Goal: Information Seeking & Learning: Learn about a topic

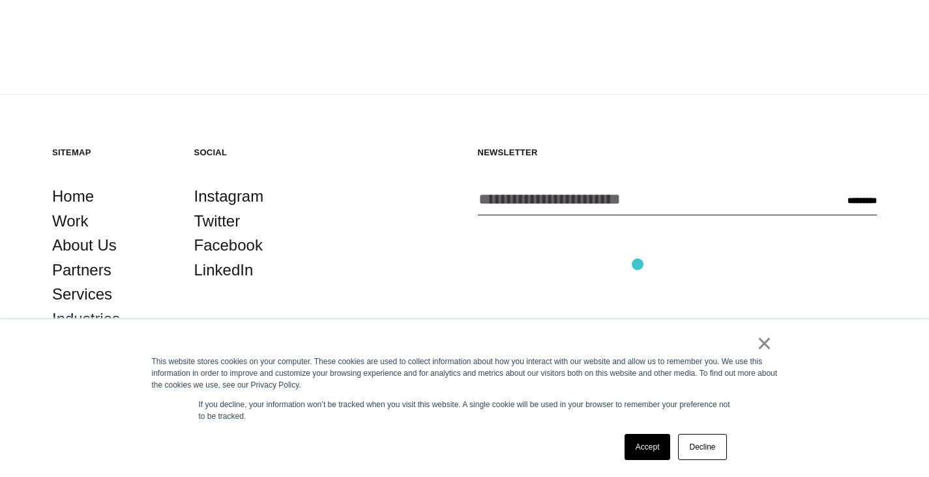
scroll to position [2369, 0]
click at [76, 233] on link "About Us" at bounding box center [84, 245] width 65 height 25
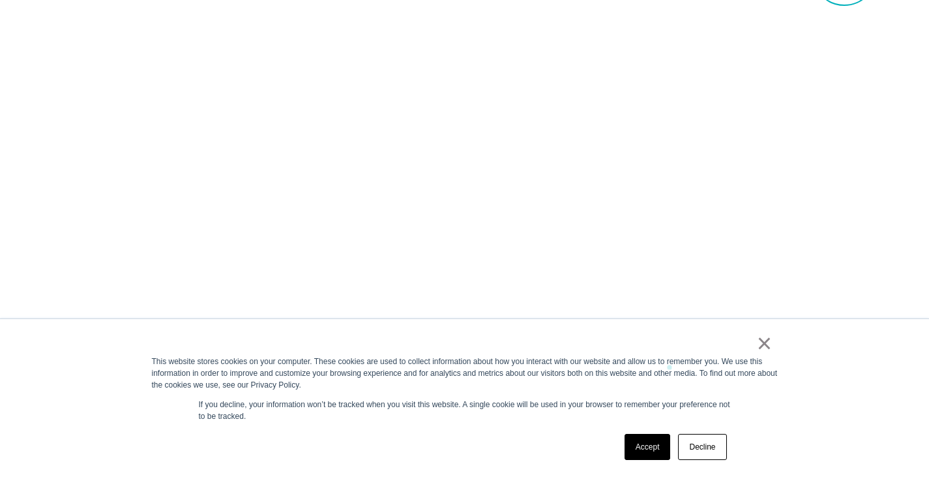
scroll to position [896, 0]
click at [765, 344] on link "×" at bounding box center [765, 343] width 16 height 12
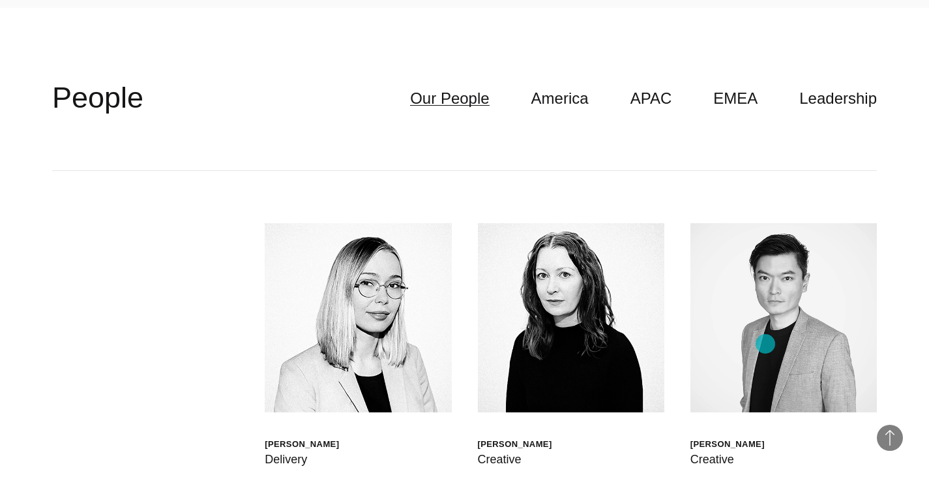
scroll to position [3386, 0]
click at [853, 101] on link "Leadership" at bounding box center [838, 98] width 78 height 25
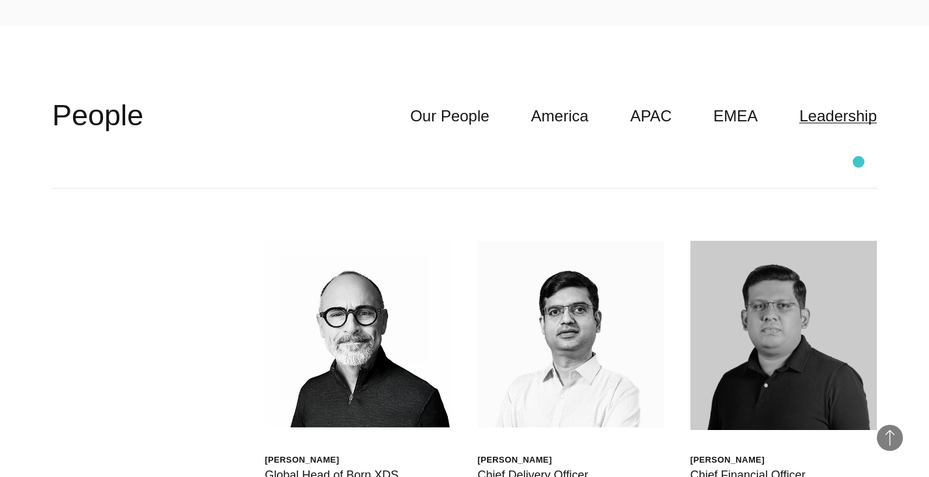
scroll to position [3366, 0]
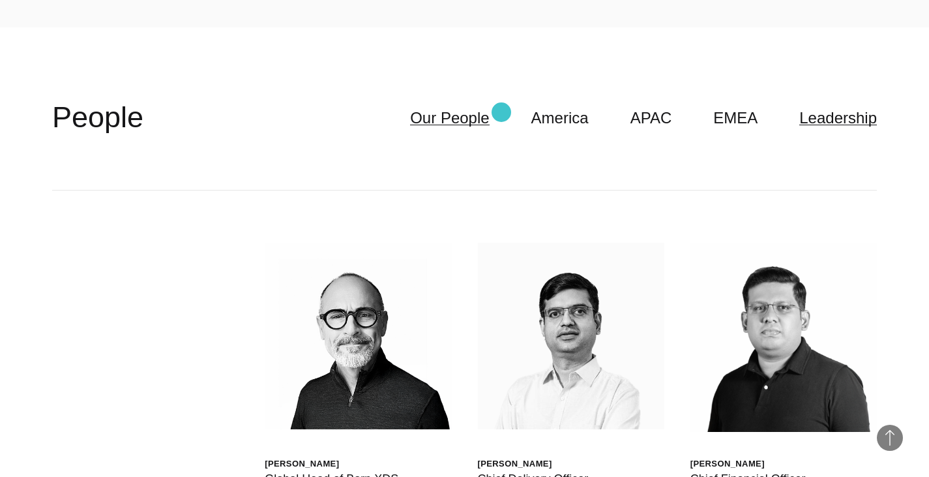
click at [489, 112] on link "Our People" at bounding box center [449, 118] width 79 height 25
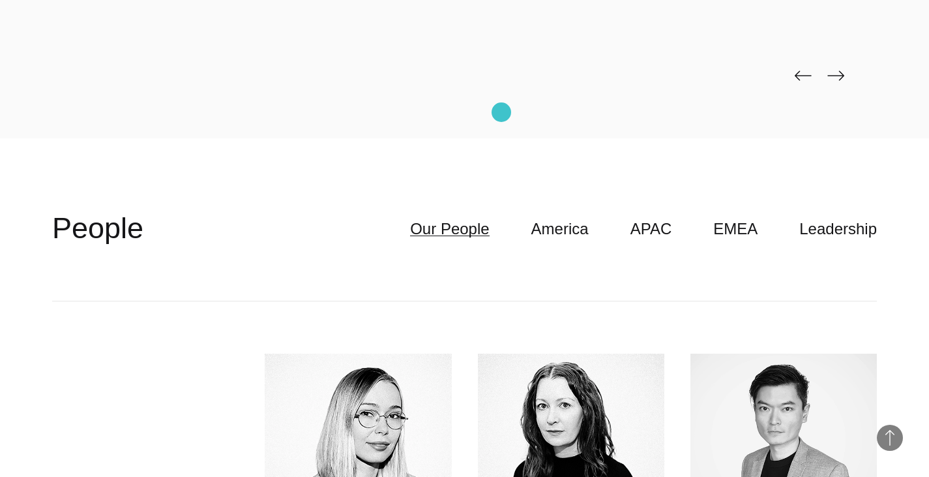
scroll to position [3217, 0]
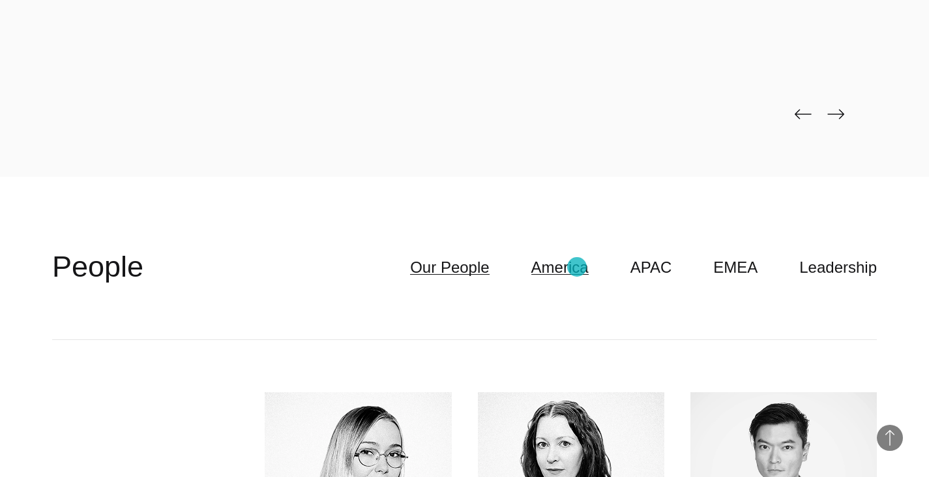
click at [577, 267] on link "America" at bounding box center [559, 267] width 57 height 25
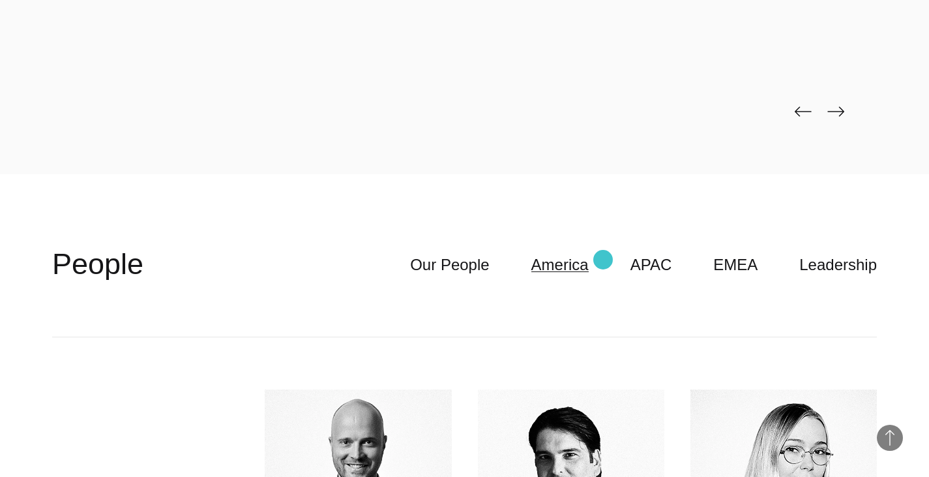
scroll to position [3219, 0]
click at [668, 269] on link "APAC" at bounding box center [651, 265] width 42 height 25
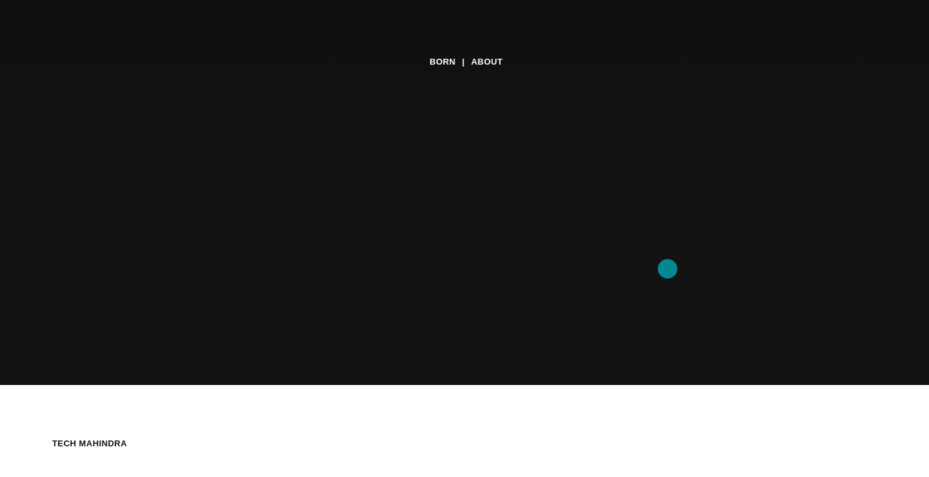
scroll to position [0, 0]
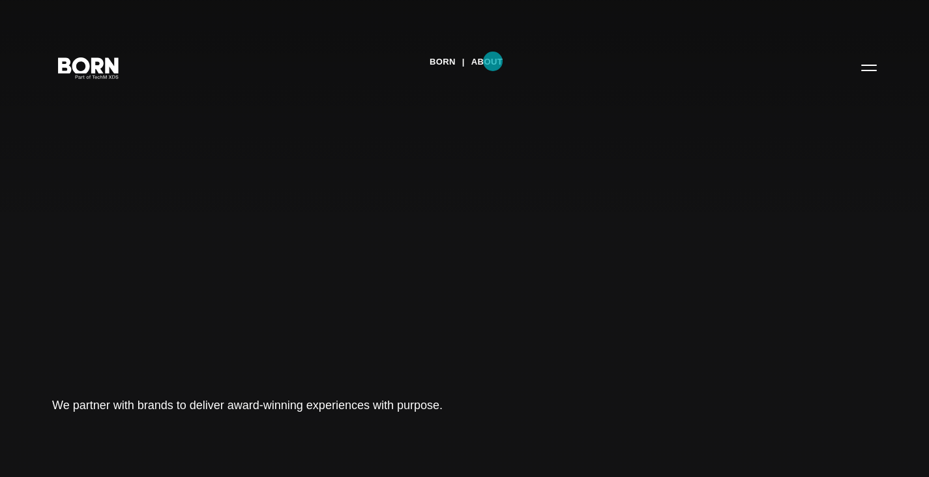
click at [493, 61] on link "About" at bounding box center [486, 62] width 31 height 20
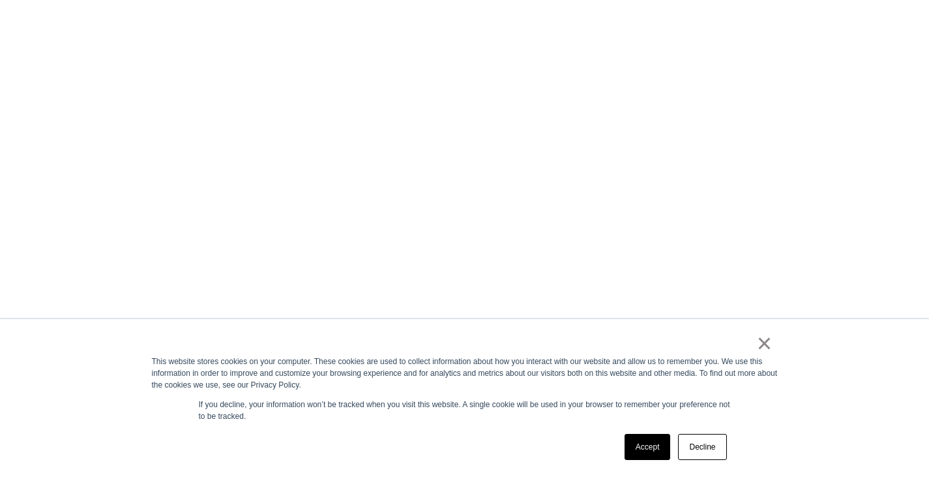
scroll to position [1168, 0]
